Goal: Navigation & Orientation: Find specific page/section

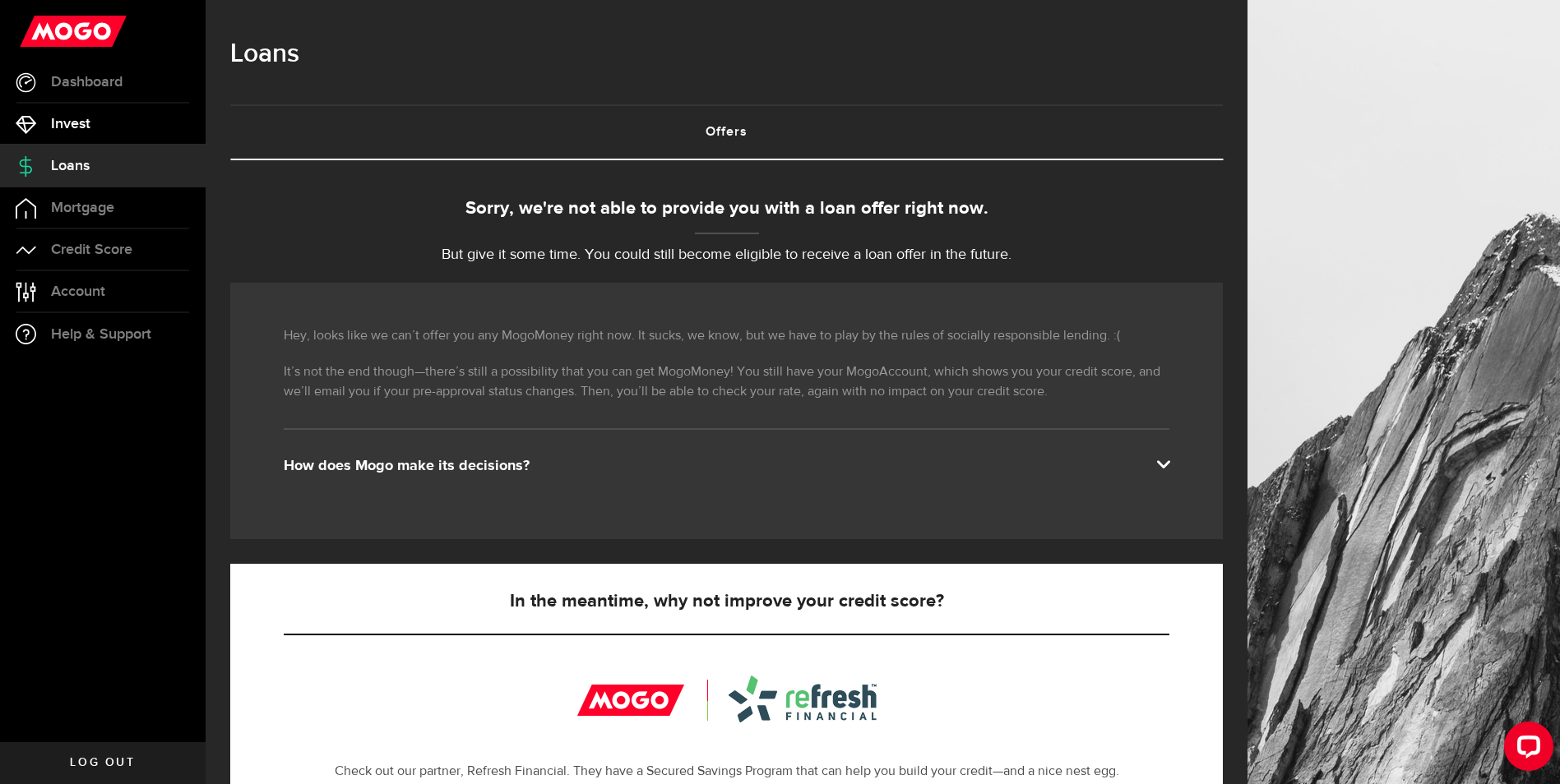
click at [99, 123] on link "Invest" at bounding box center [102, 124] width 206 height 41
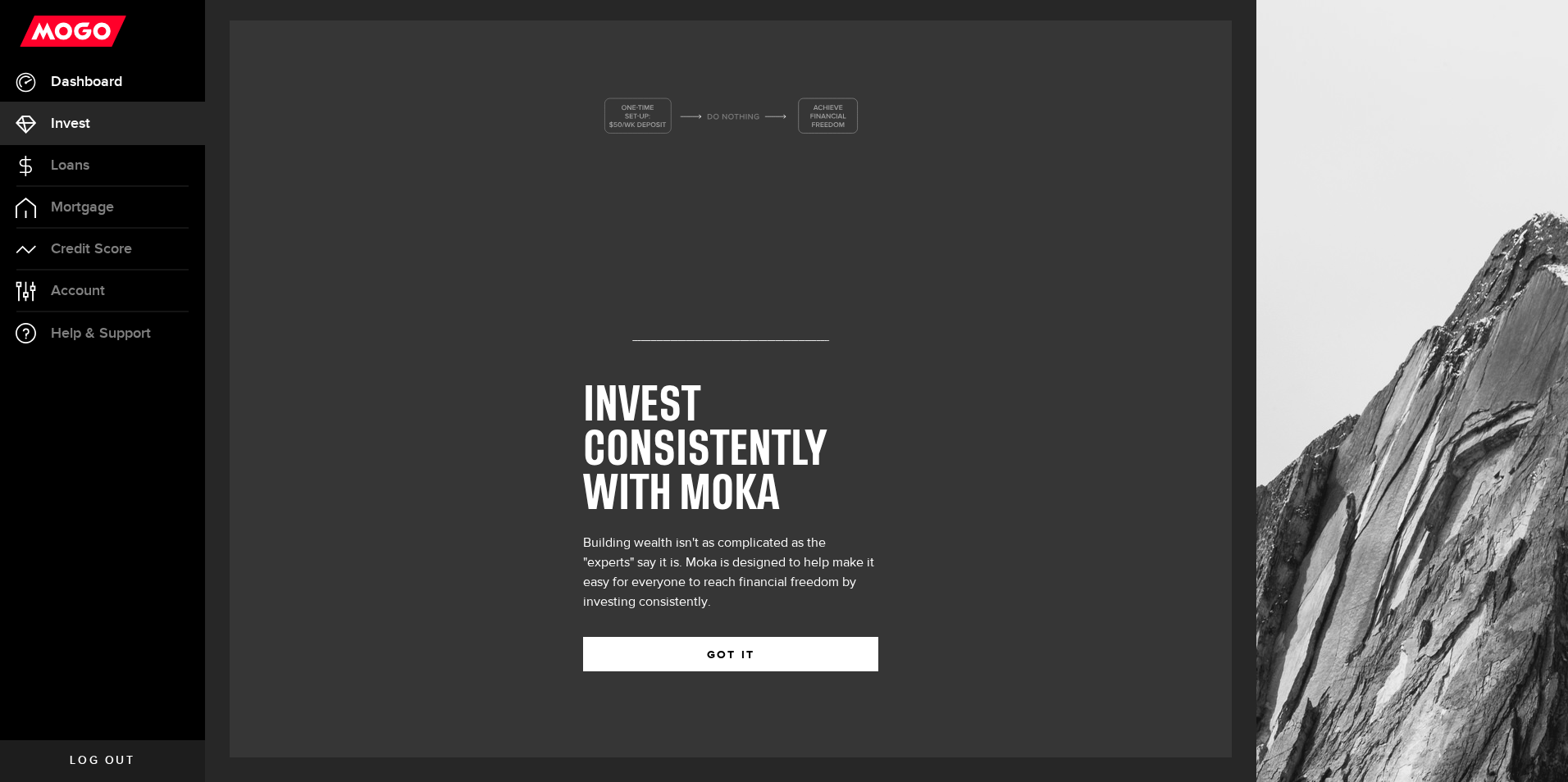
click at [102, 76] on span "Dashboard" at bounding box center [86, 82] width 71 height 15
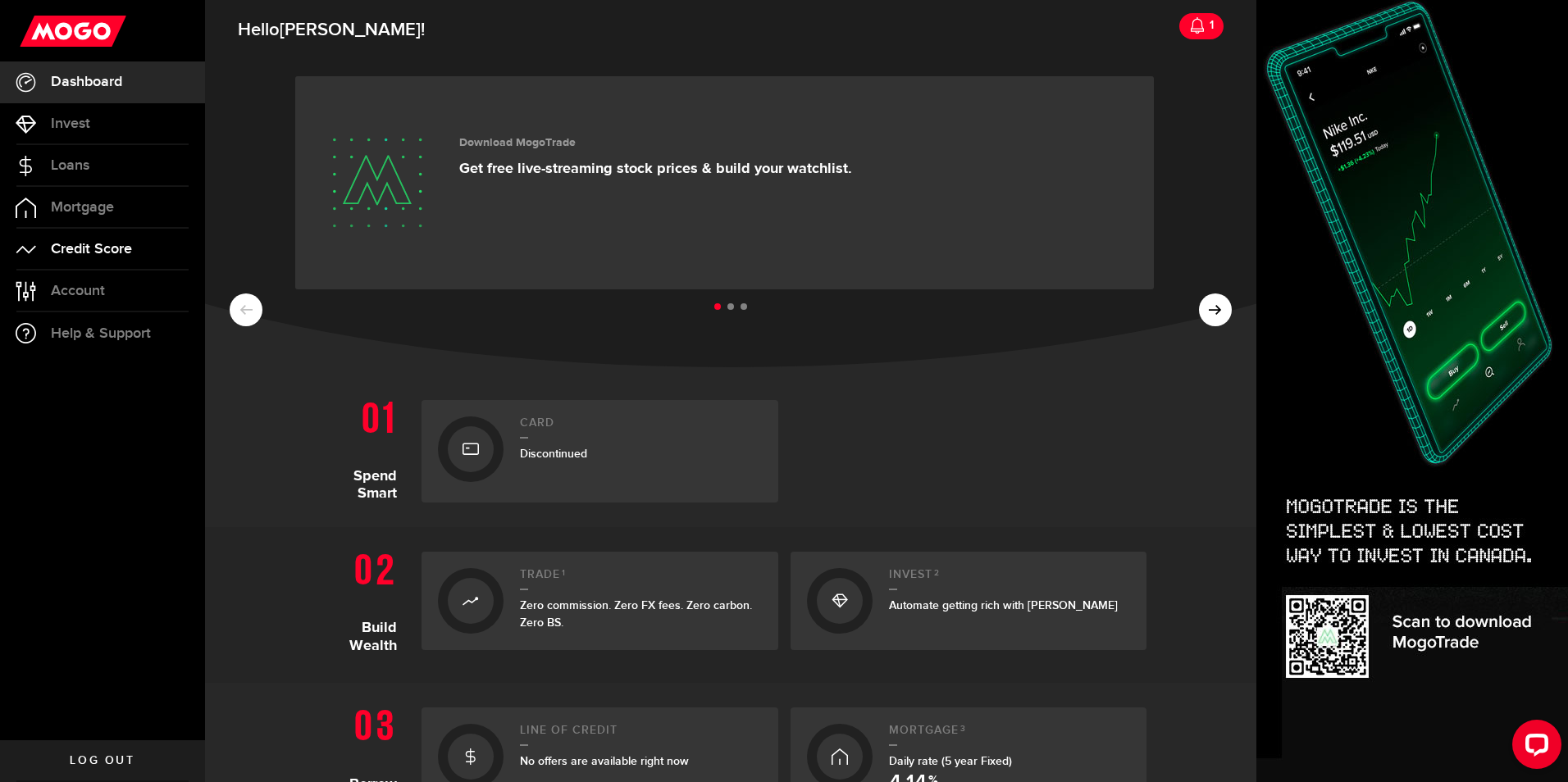
click at [129, 249] on span "Credit Score" at bounding box center [91, 249] width 81 height 15
